Goal: Use online tool/utility: Utilize a website feature to perform a specific function

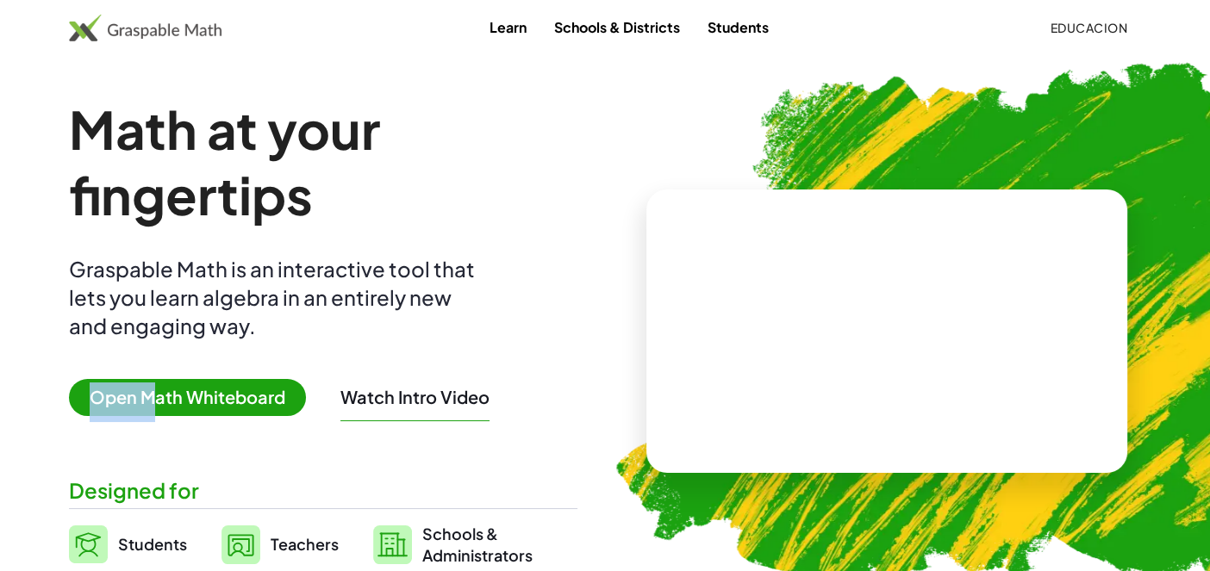
click at [246, 393] on span "Open Math Whiteboard" at bounding box center [187, 397] width 237 height 37
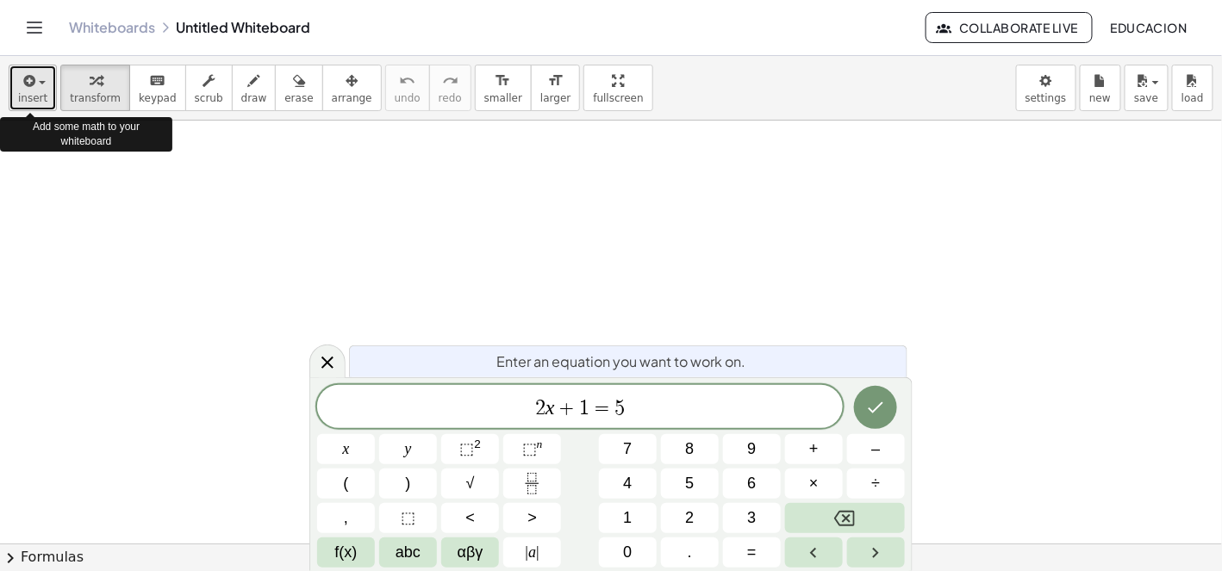
click at [16, 90] on button "insert" at bounding box center [33, 88] width 48 height 47
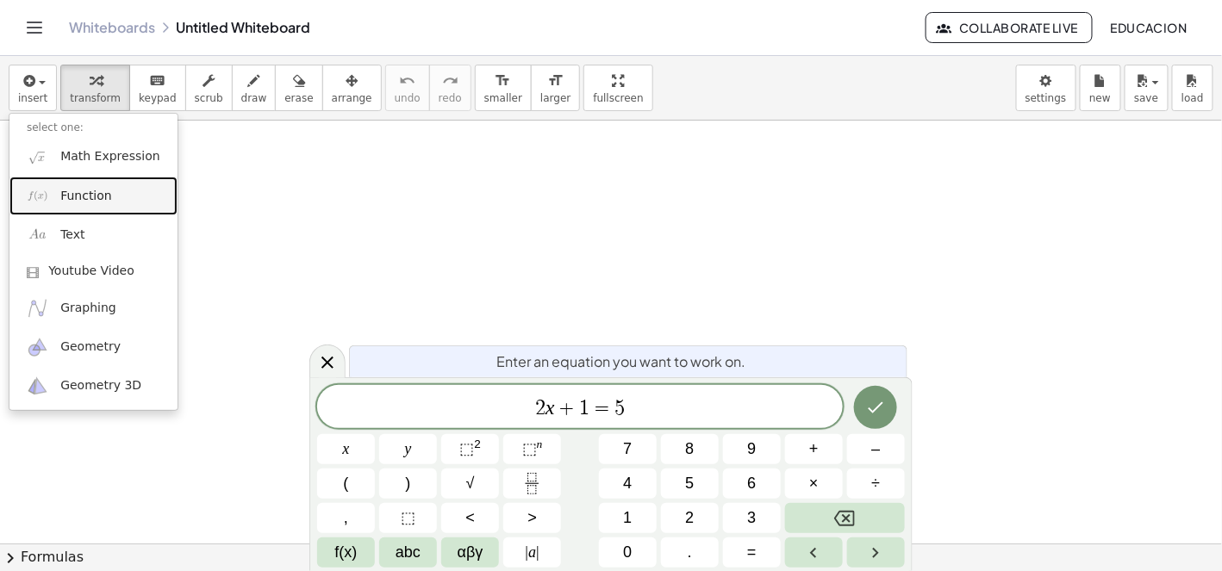
click at [79, 192] on span "Function" at bounding box center [86, 196] width 52 height 17
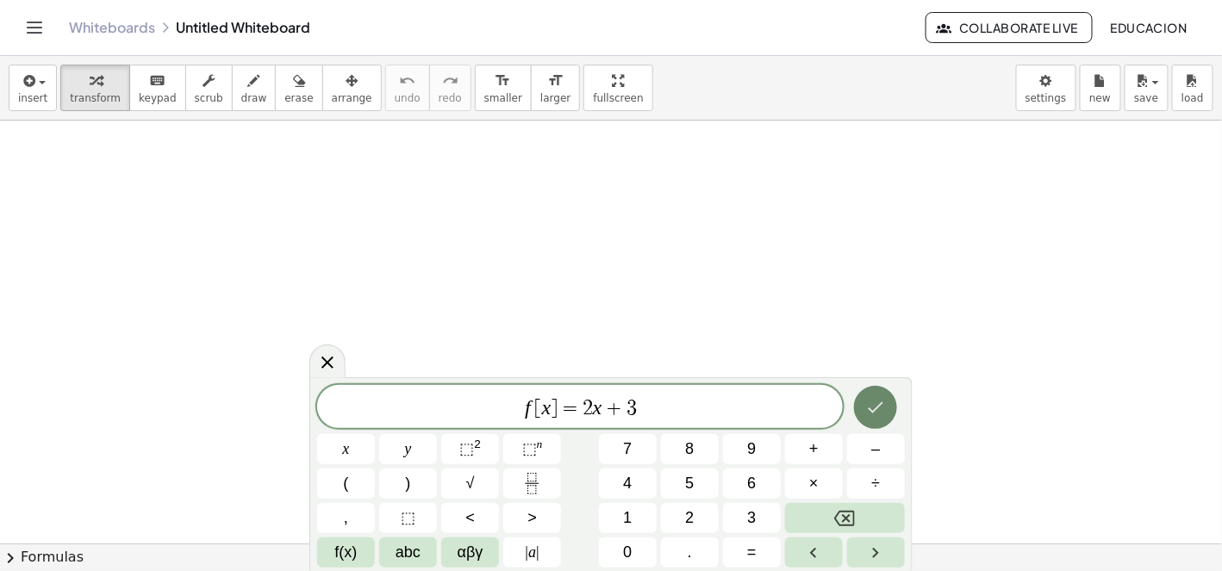
click at [883, 413] on icon "Done" at bounding box center [875, 407] width 21 height 21
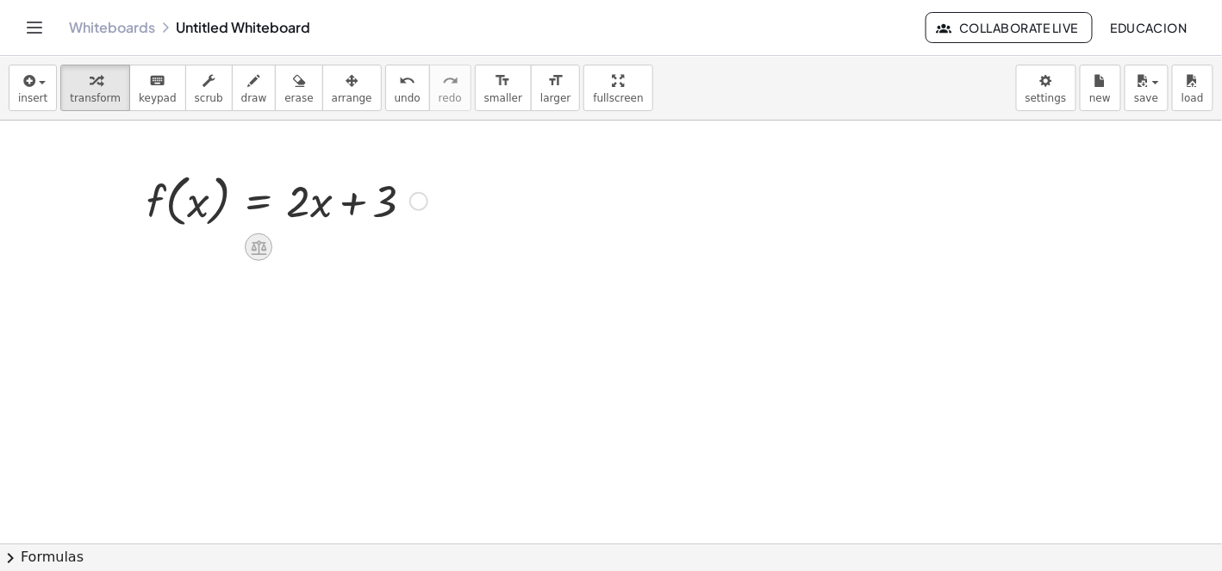
click at [261, 244] on icon at bounding box center [259, 248] width 18 height 18
click at [335, 251] on div at bounding box center [328, 248] width 28 height 28
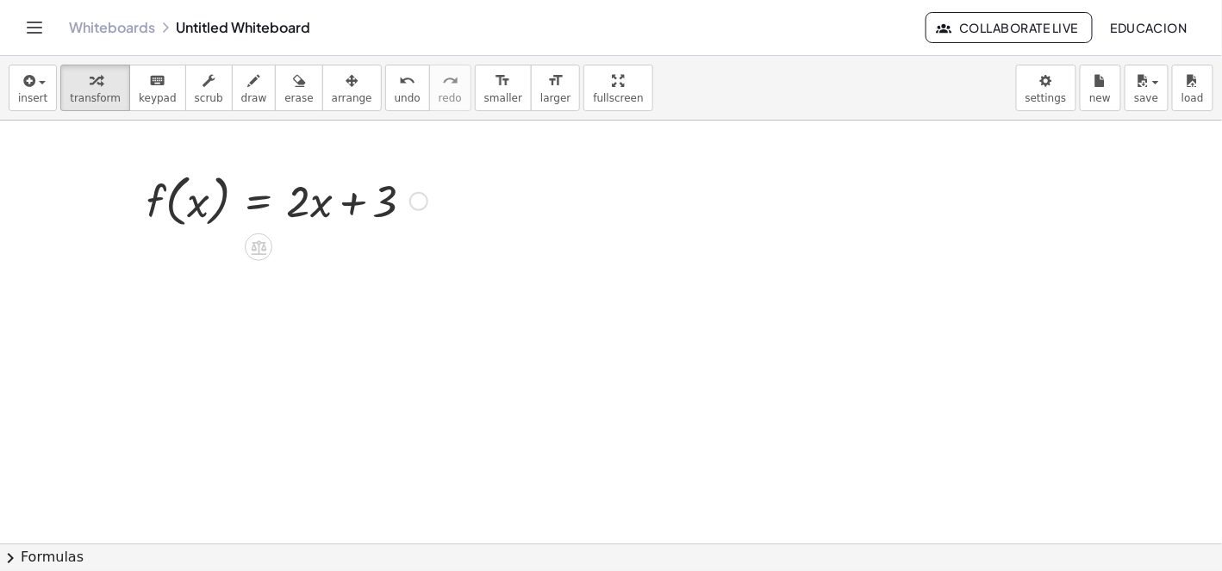
click at [353, 200] on div at bounding box center [287, 200] width 298 height 66
click at [311, 207] on div at bounding box center [287, 200] width 298 height 66
click at [260, 256] on div at bounding box center [259, 248] width 28 height 28
click at [194, 251] on div "+" at bounding box center [190, 248] width 28 height 28
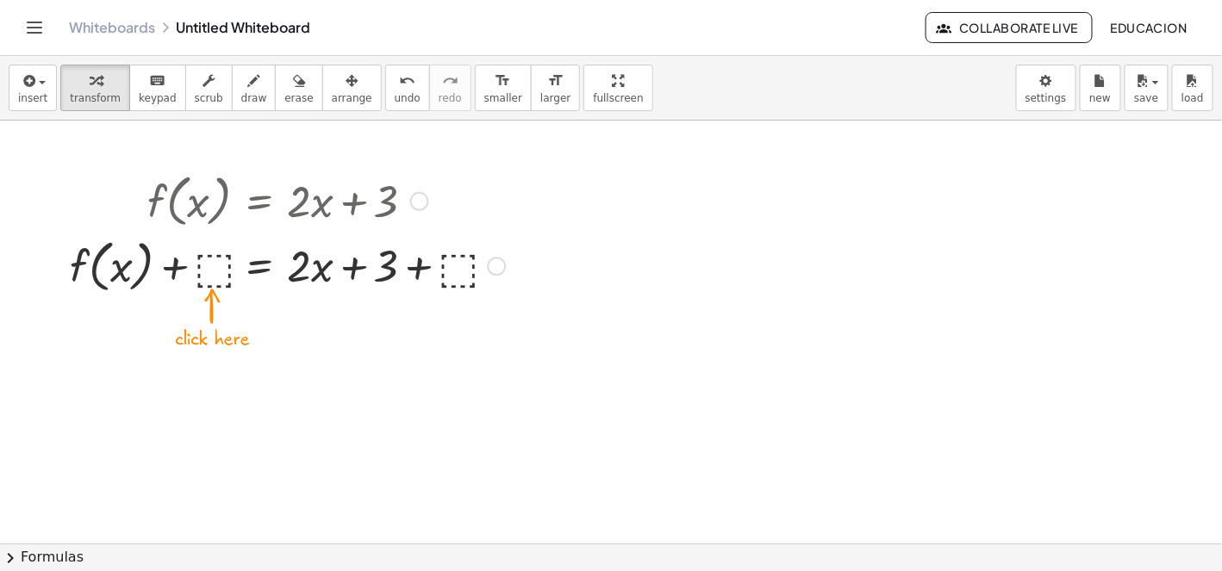
click at [219, 276] on div at bounding box center [287, 265] width 452 height 66
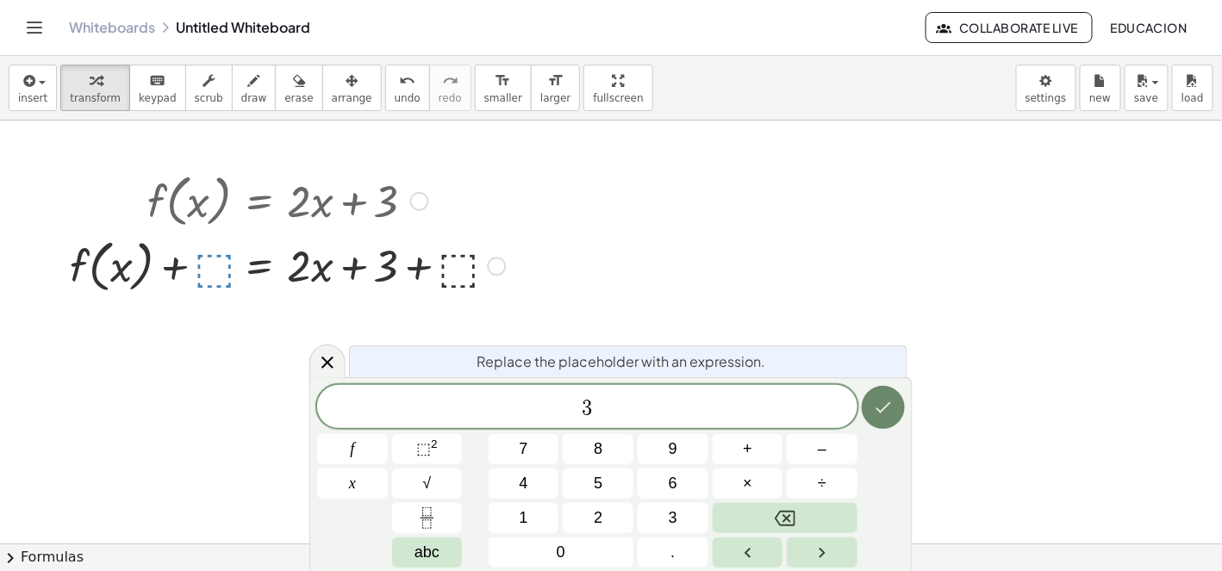
click at [878, 405] on icon "Done" at bounding box center [883, 407] width 21 height 21
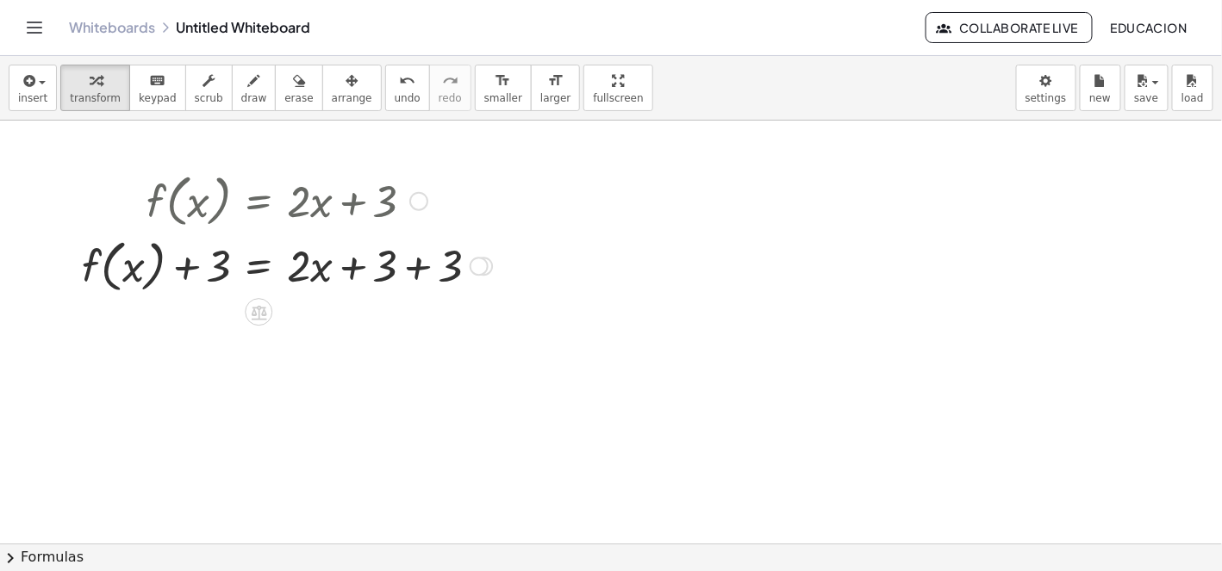
click at [483, 265] on div at bounding box center [479, 266] width 19 height 19
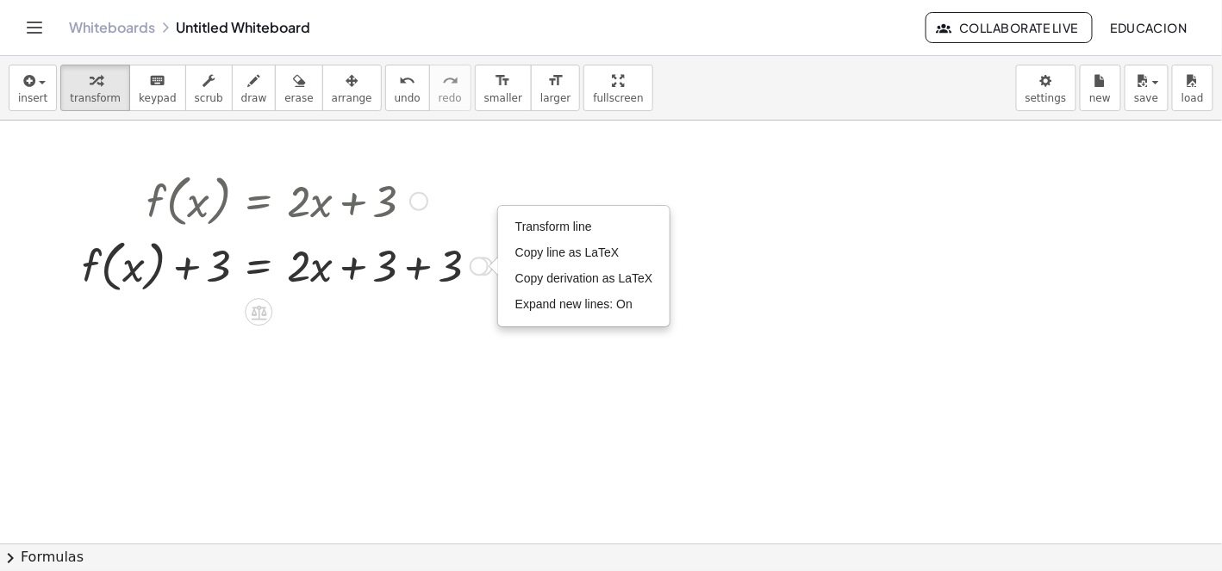
click at [483, 265] on div "Transform line Copy line as LaTeX Copy derivation as LaTeX Expand new lines: On" at bounding box center [479, 266] width 19 height 19
click at [346, 267] on div at bounding box center [286, 265] width 427 height 66
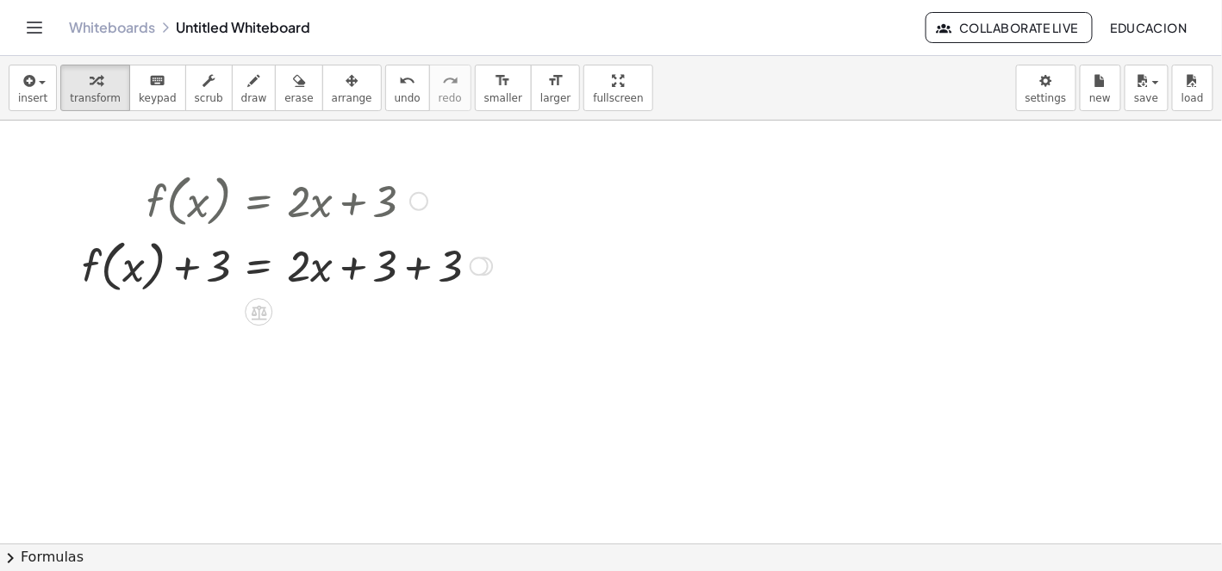
click at [317, 268] on div at bounding box center [286, 265] width 427 height 66
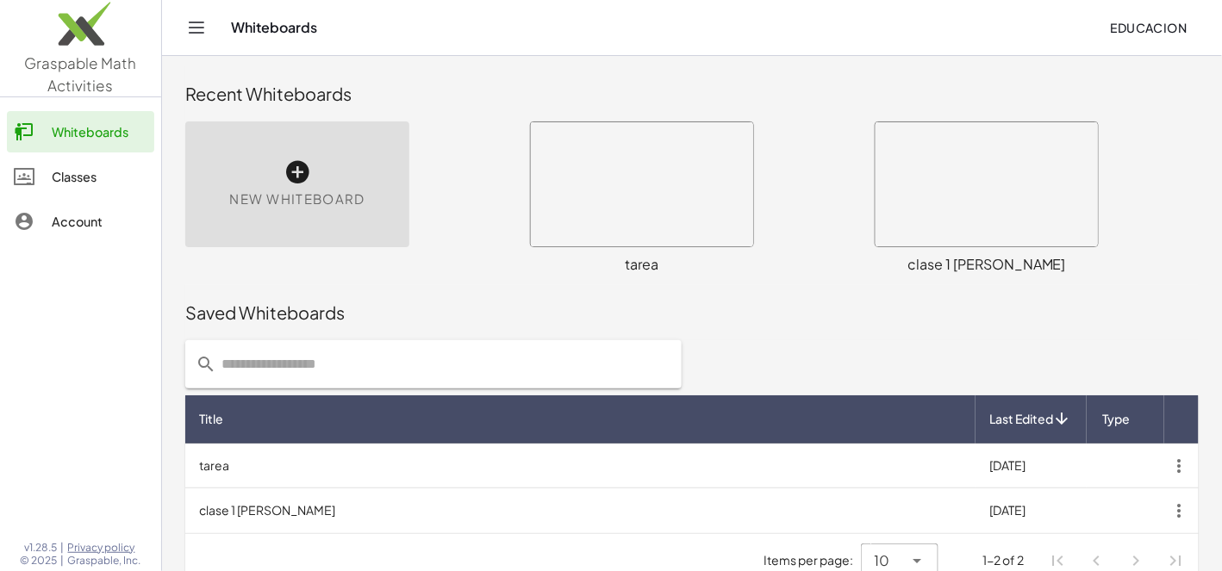
click at [649, 173] on div at bounding box center [642, 184] width 222 height 124
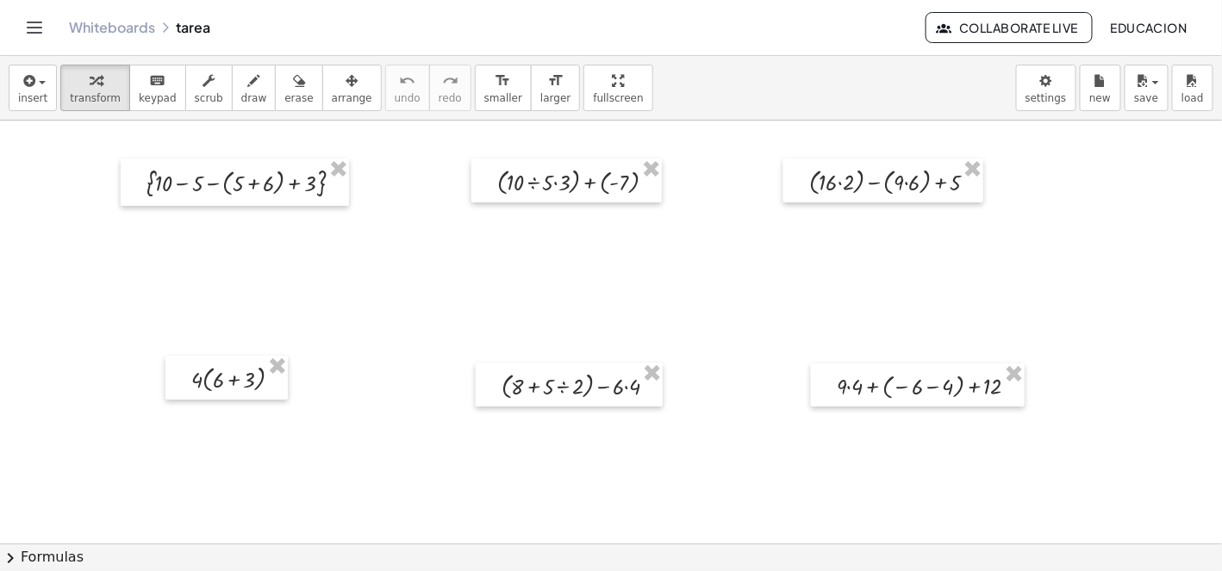
click at [1027, 199] on div at bounding box center [611, 545] width 1222 height 848
